Goal: Task Accomplishment & Management: Manage account settings

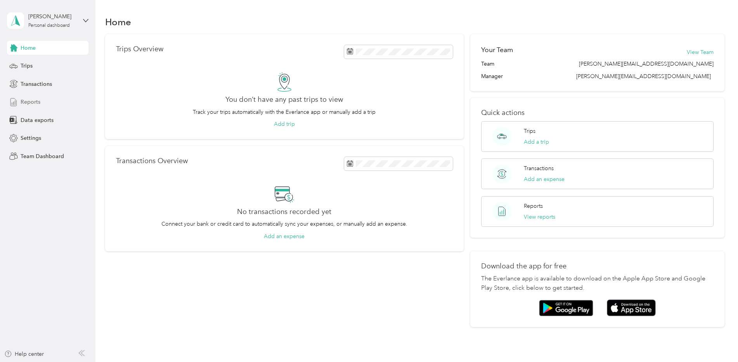
click at [29, 96] on div "Reports" at bounding box center [47, 102] width 81 height 14
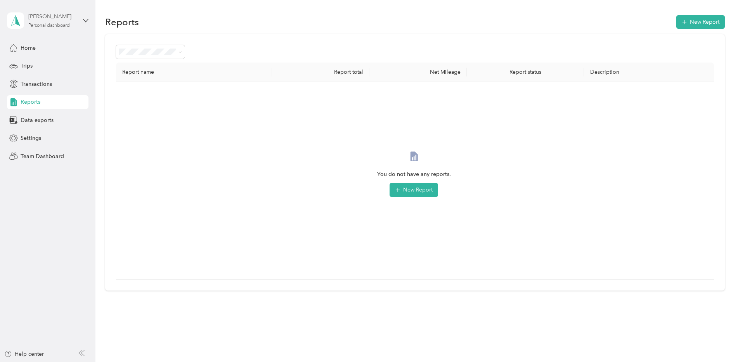
click at [71, 20] on div "[PERSON_NAME]" at bounding box center [52, 16] width 48 height 8
click at [47, 61] on div "Team dashboard" at bounding box center [35, 64] width 42 height 8
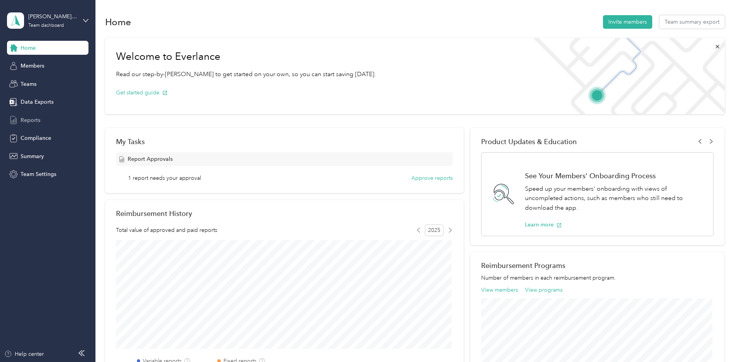
click at [29, 119] on span "Reports" at bounding box center [31, 120] width 20 height 8
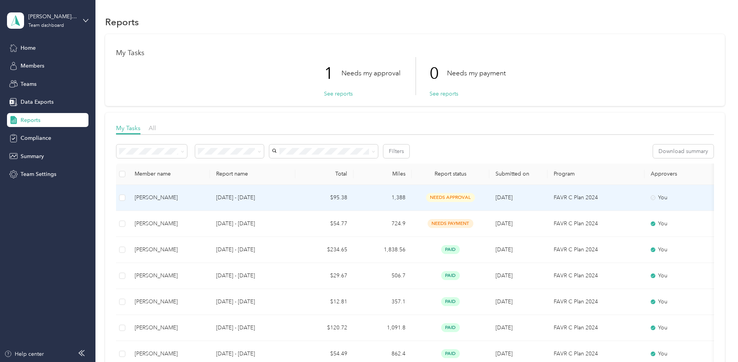
click at [459, 194] on span "needs approval" at bounding box center [450, 197] width 49 height 9
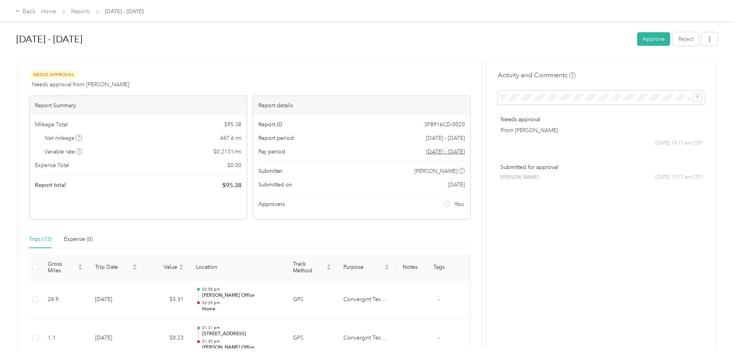
click at [651, 41] on button "Approve" at bounding box center [653, 39] width 33 height 14
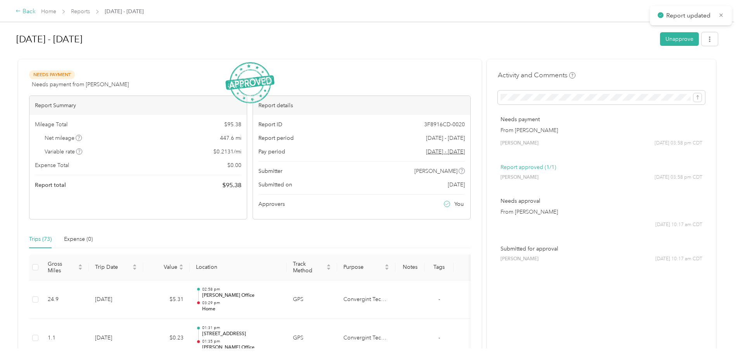
click at [23, 8] on div "Back" at bounding box center [26, 11] width 20 height 9
